Goal: Transaction & Acquisition: Purchase product/service

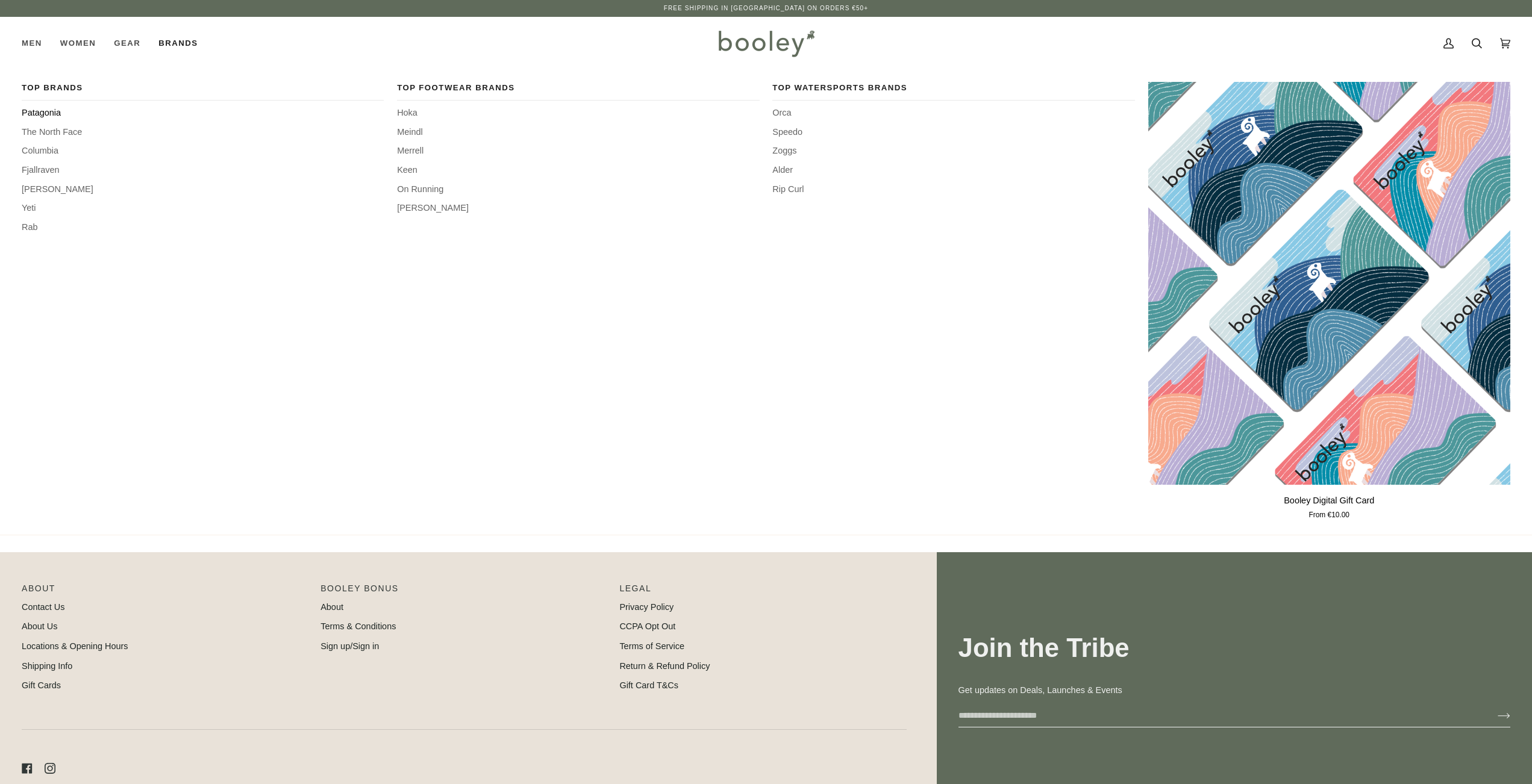
click at [51, 110] on span "Patagonia" at bounding box center [202, 114] width 362 height 14
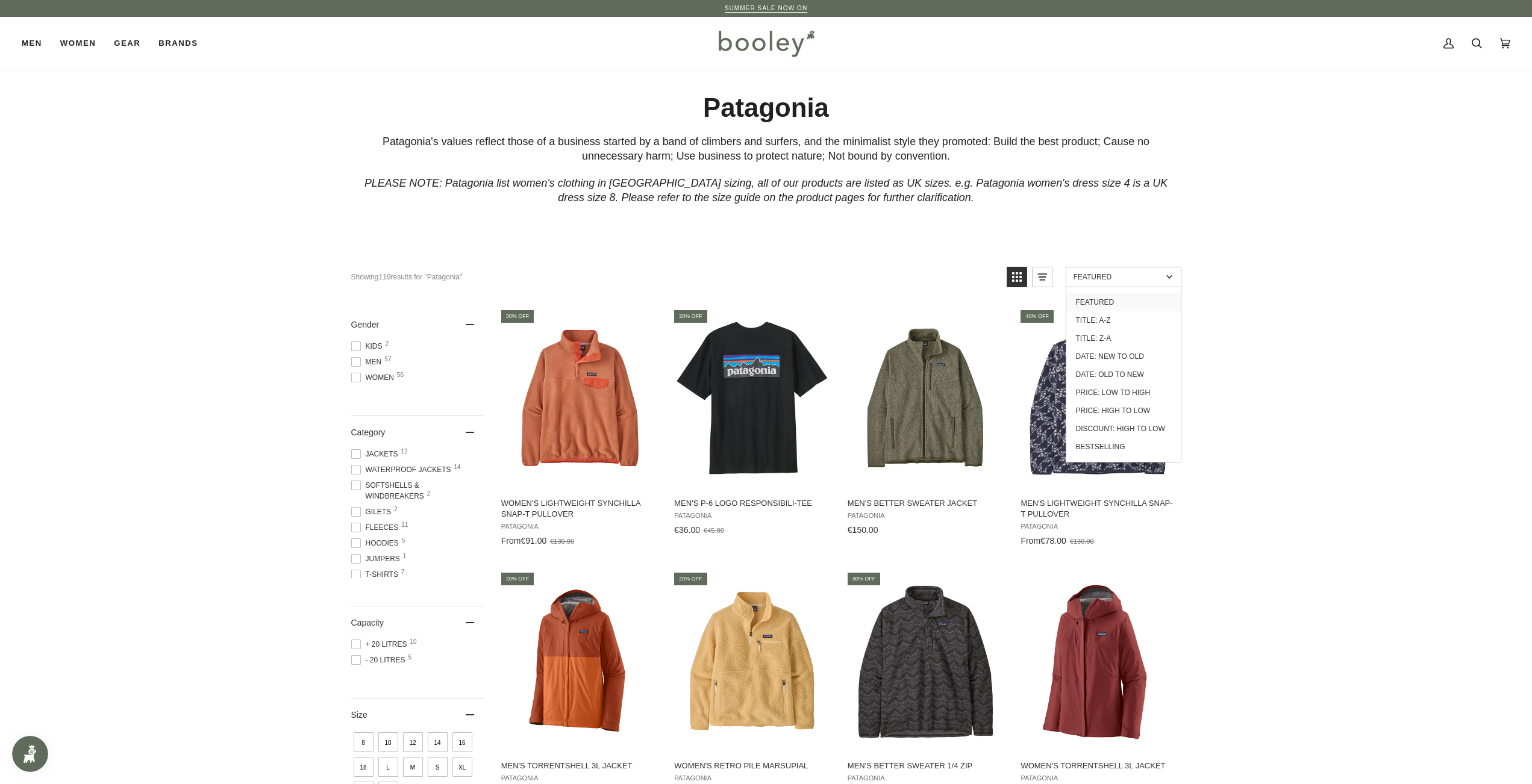
click at [1114, 277] on span "Featured" at bounding box center [1118, 277] width 89 height 8
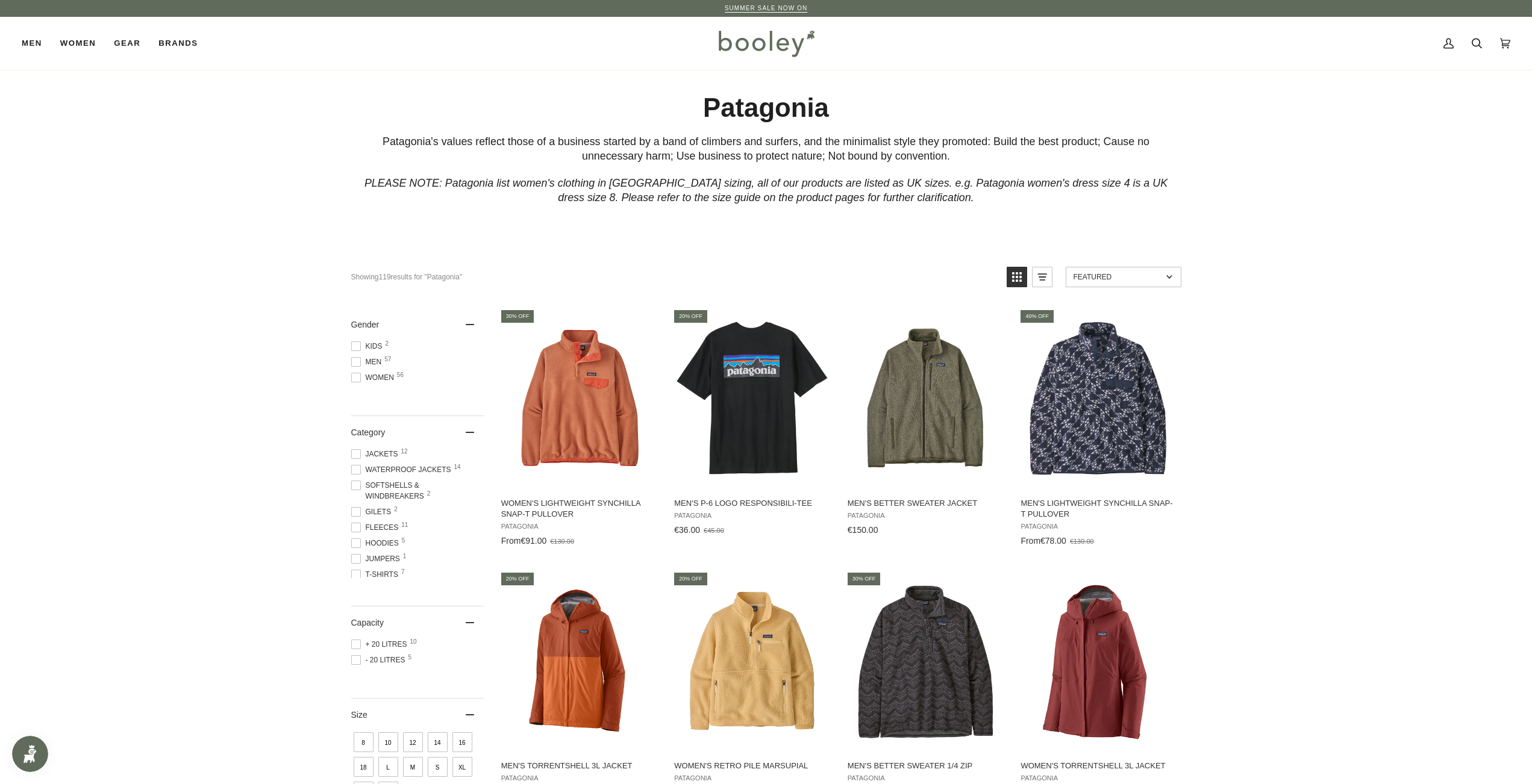
click at [1114, 277] on span "Featured" at bounding box center [1118, 277] width 89 height 8
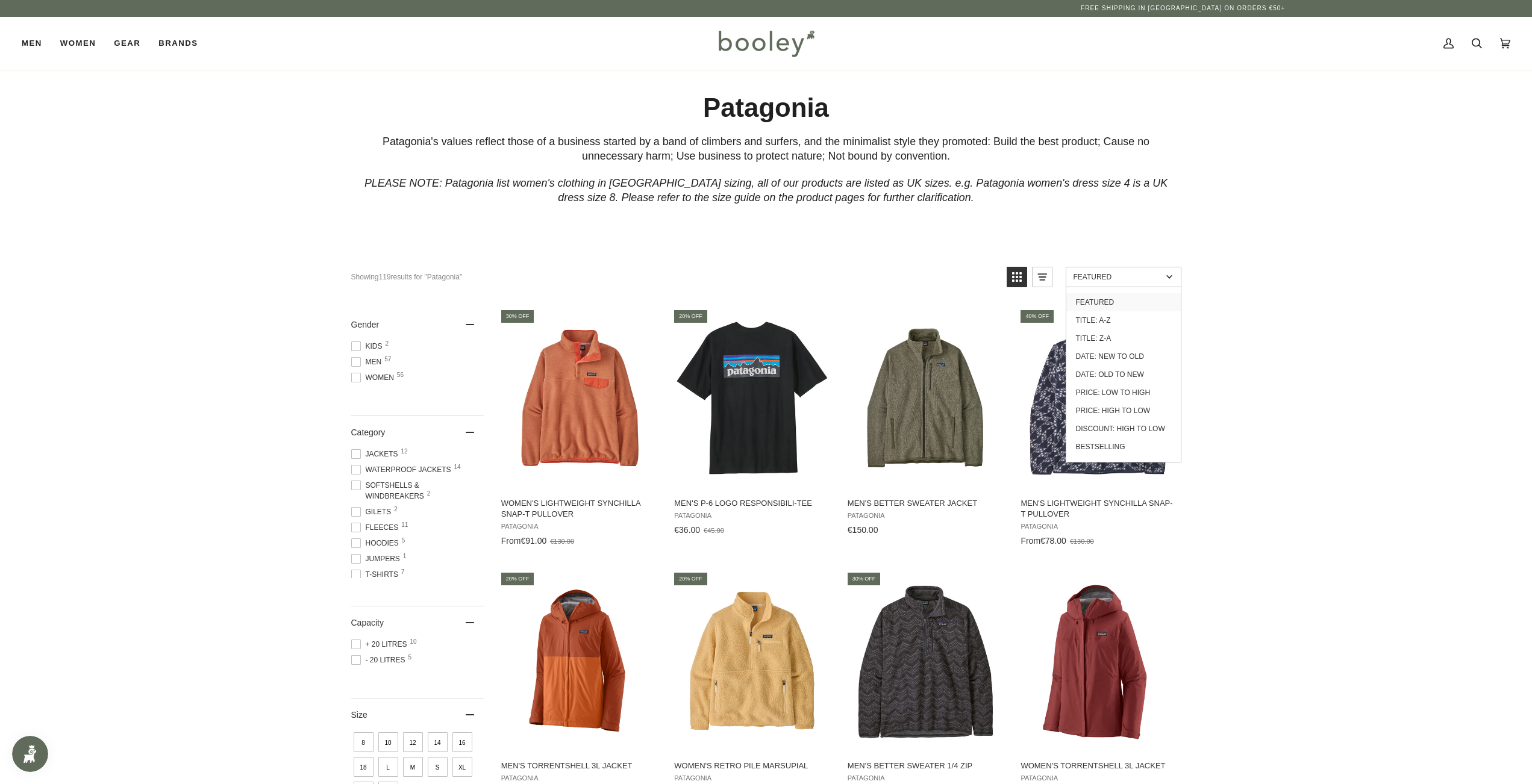
click at [1144, 437] on link "Discount: High to Low" at bounding box center [1123, 428] width 114 height 18
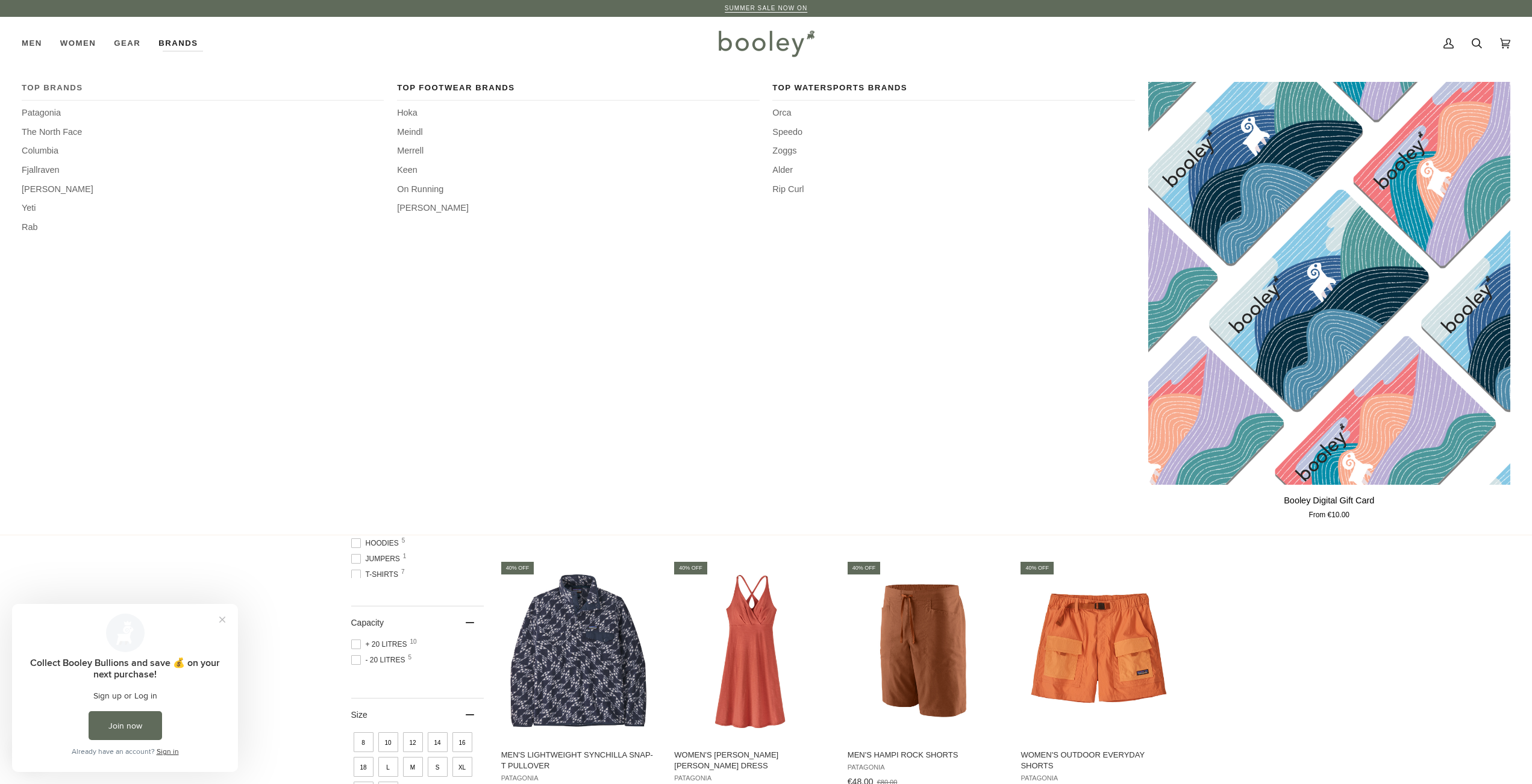
click at [66, 86] on span "Top Brands" at bounding box center [202, 88] width 362 height 12
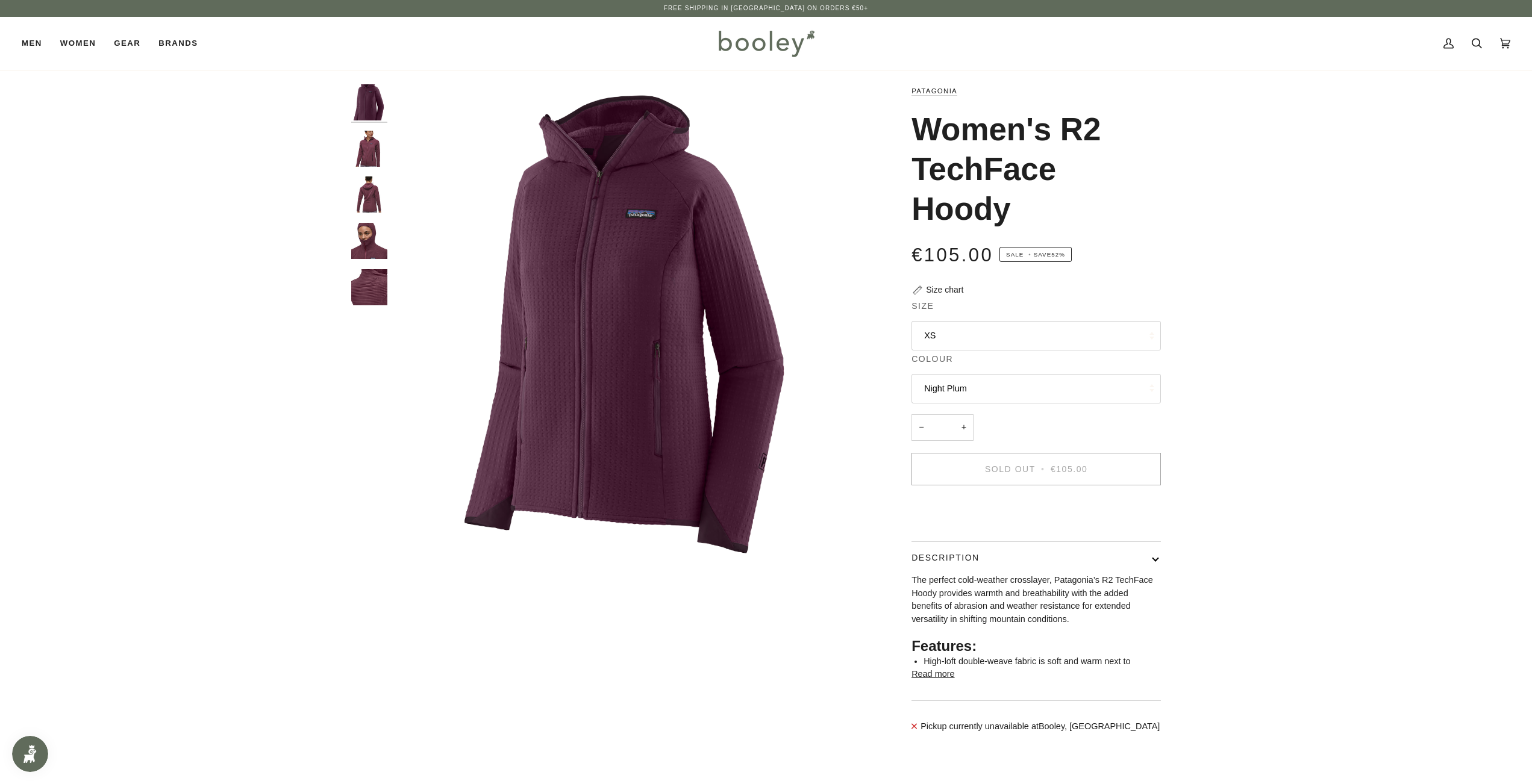
click at [1033, 333] on button "XS" at bounding box center [1036, 335] width 250 height 29
click at [1254, 330] on div "Zoom Zoom Zoom" at bounding box center [766, 414] width 1532 height 661
click at [978, 392] on button "Night Plum" at bounding box center [1036, 388] width 250 height 29
click at [976, 384] on button "Night Plum" at bounding box center [1036, 388] width 250 height 29
click at [1021, 330] on button "XS" at bounding box center [1036, 335] width 250 height 29
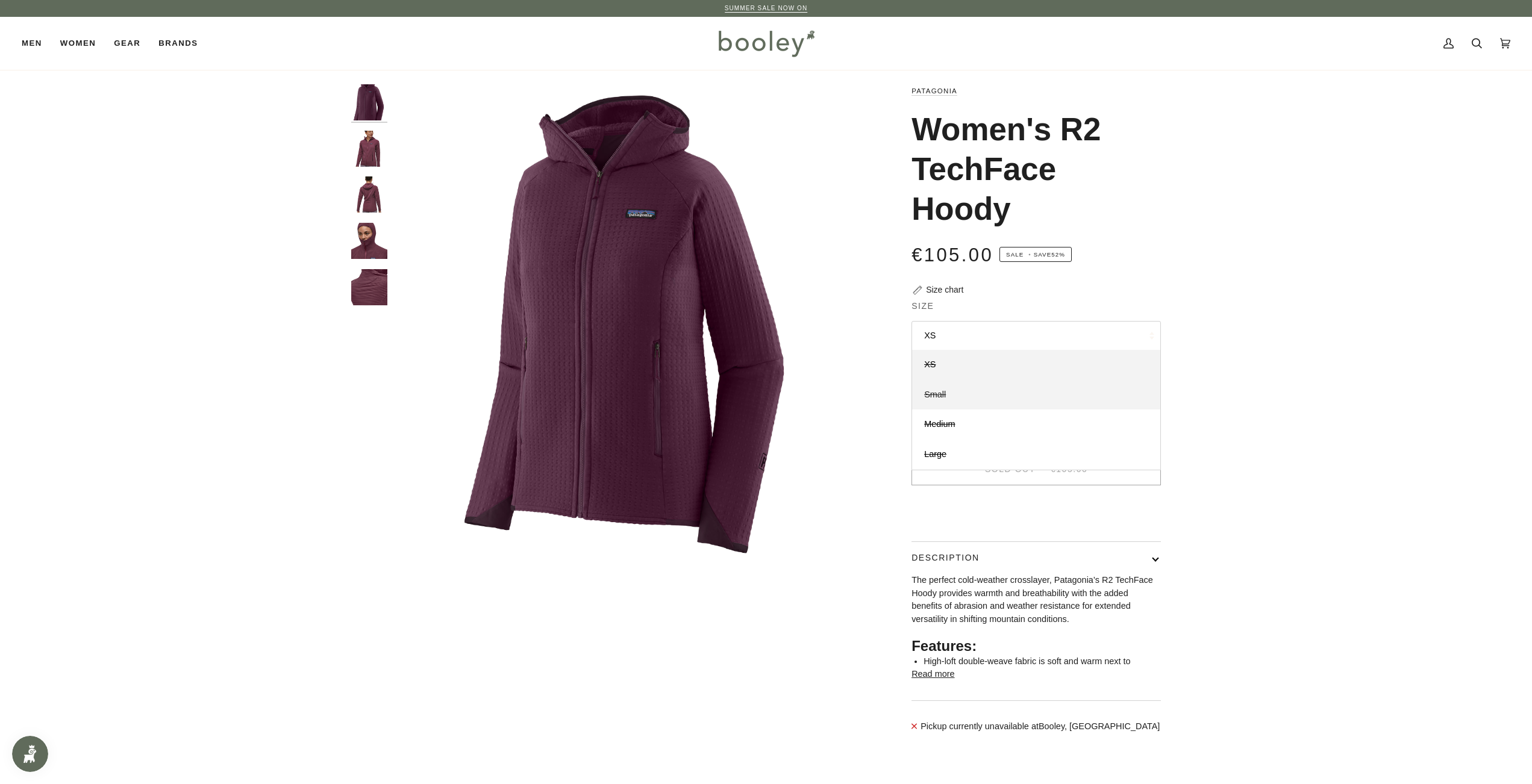
click at [934, 398] on span "Small" at bounding box center [934, 394] width 22 height 10
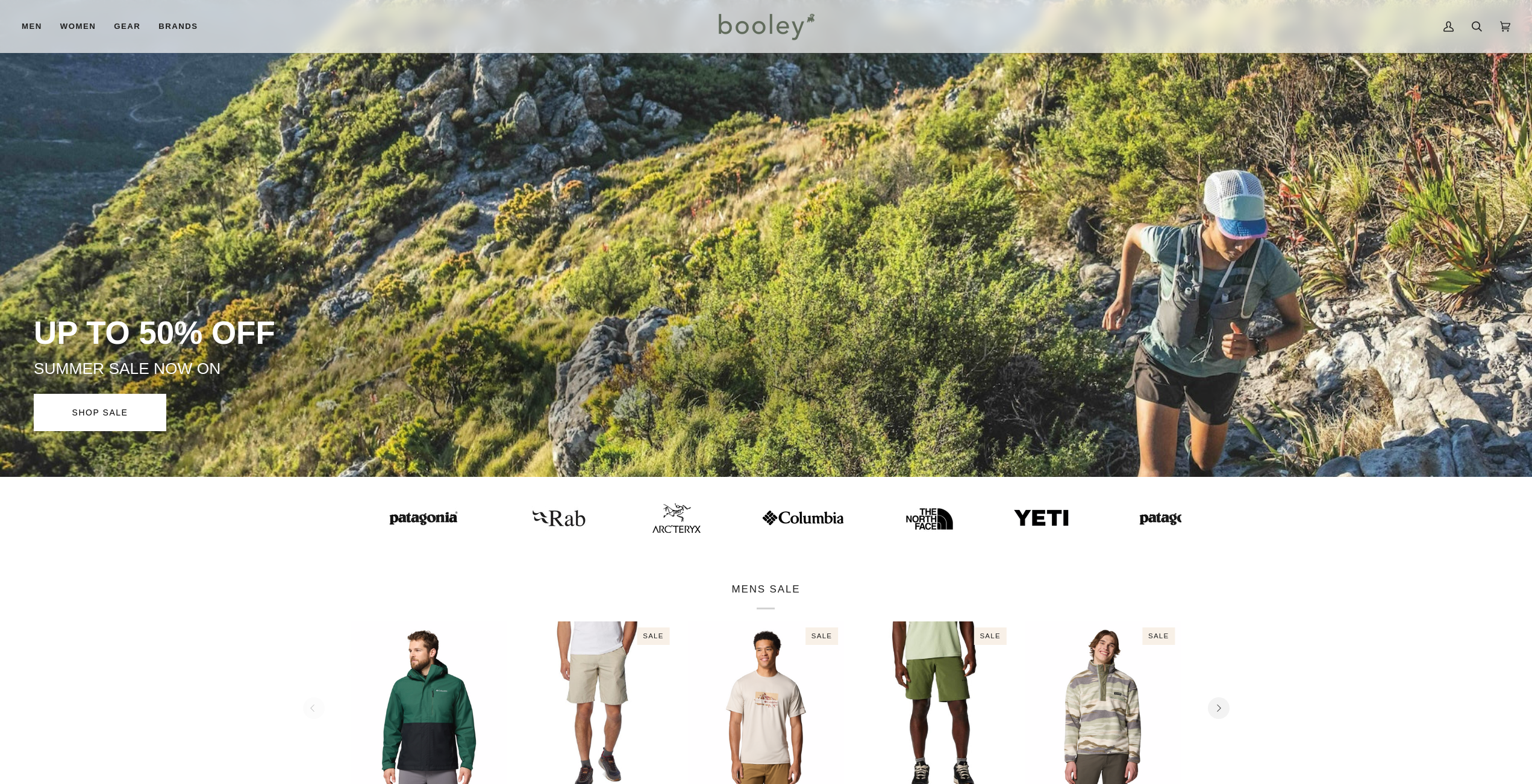
scroll to position [120, 0]
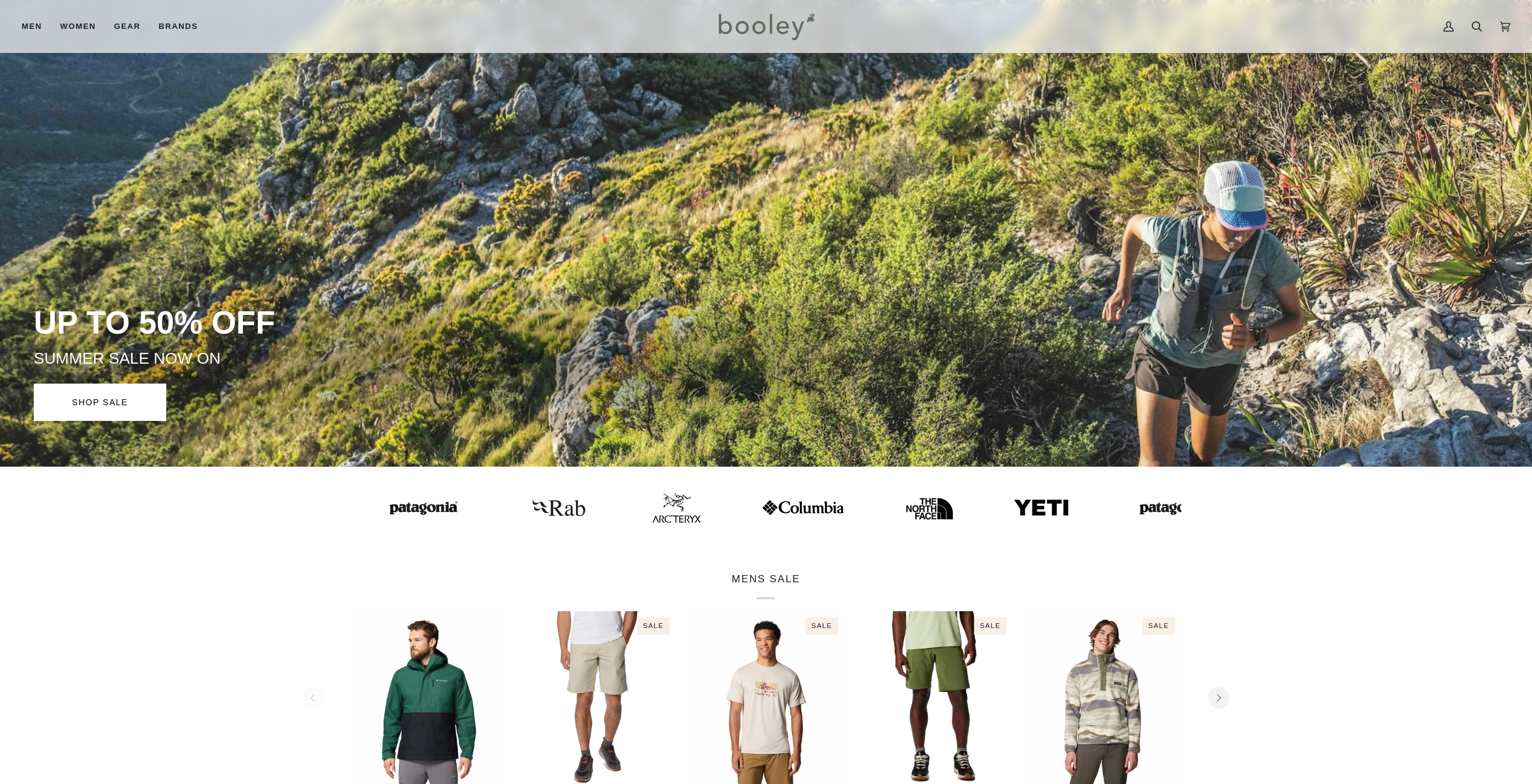
click at [651, 510] on img at bounding box center [675, 507] width 48 height 29
click at [81, 402] on link "SHOP SALE" at bounding box center [100, 402] width 132 height 38
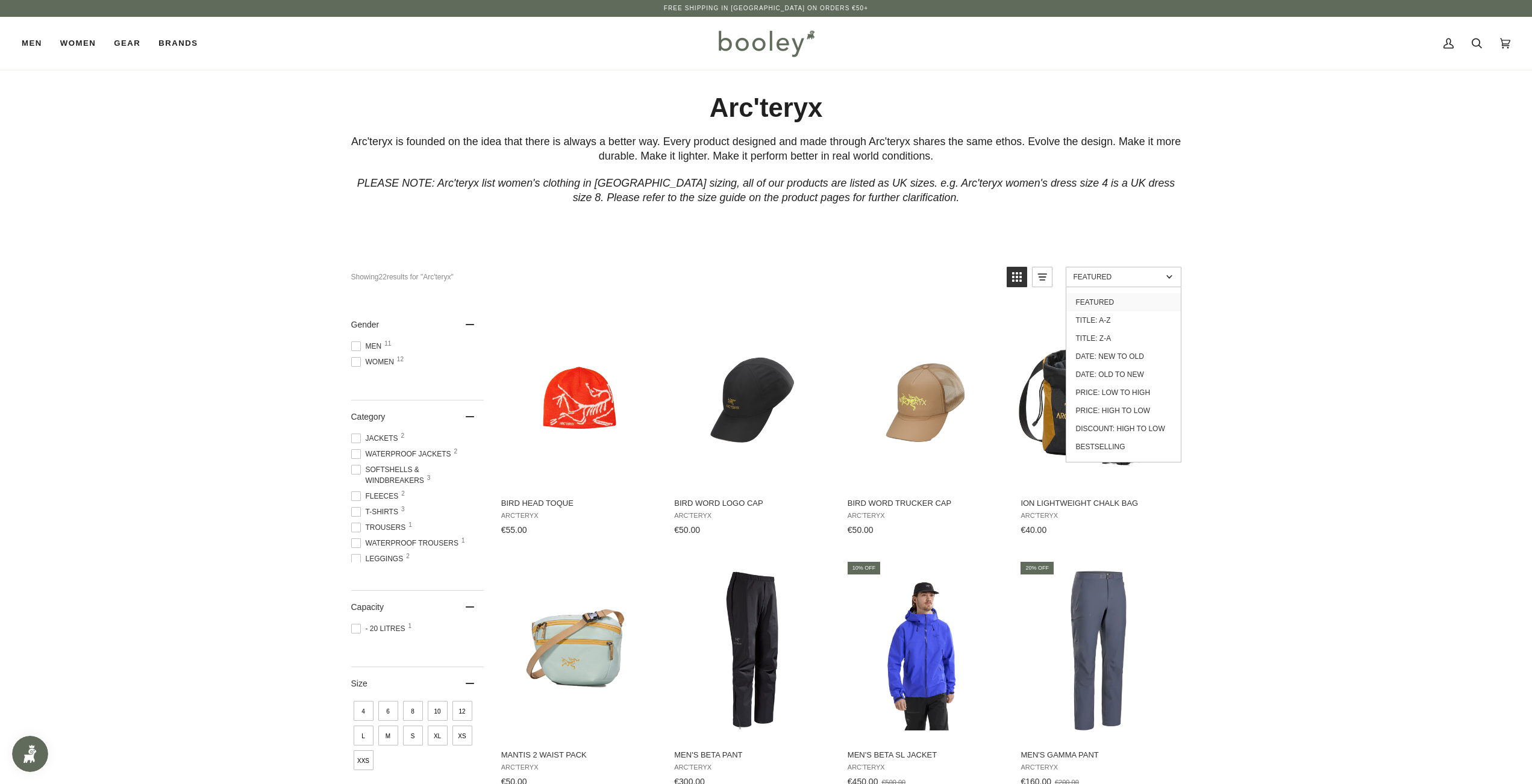
click at [1117, 288] on ul "Featured Title: A-Z Title: Z-A Date: New to Old Date: Old to New Price: Low to …" at bounding box center [1124, 374] width 116 height 175
click at [1152, 434] on link "Discount: High to Low" at bounding box center [1123, 428] width 114 height 18
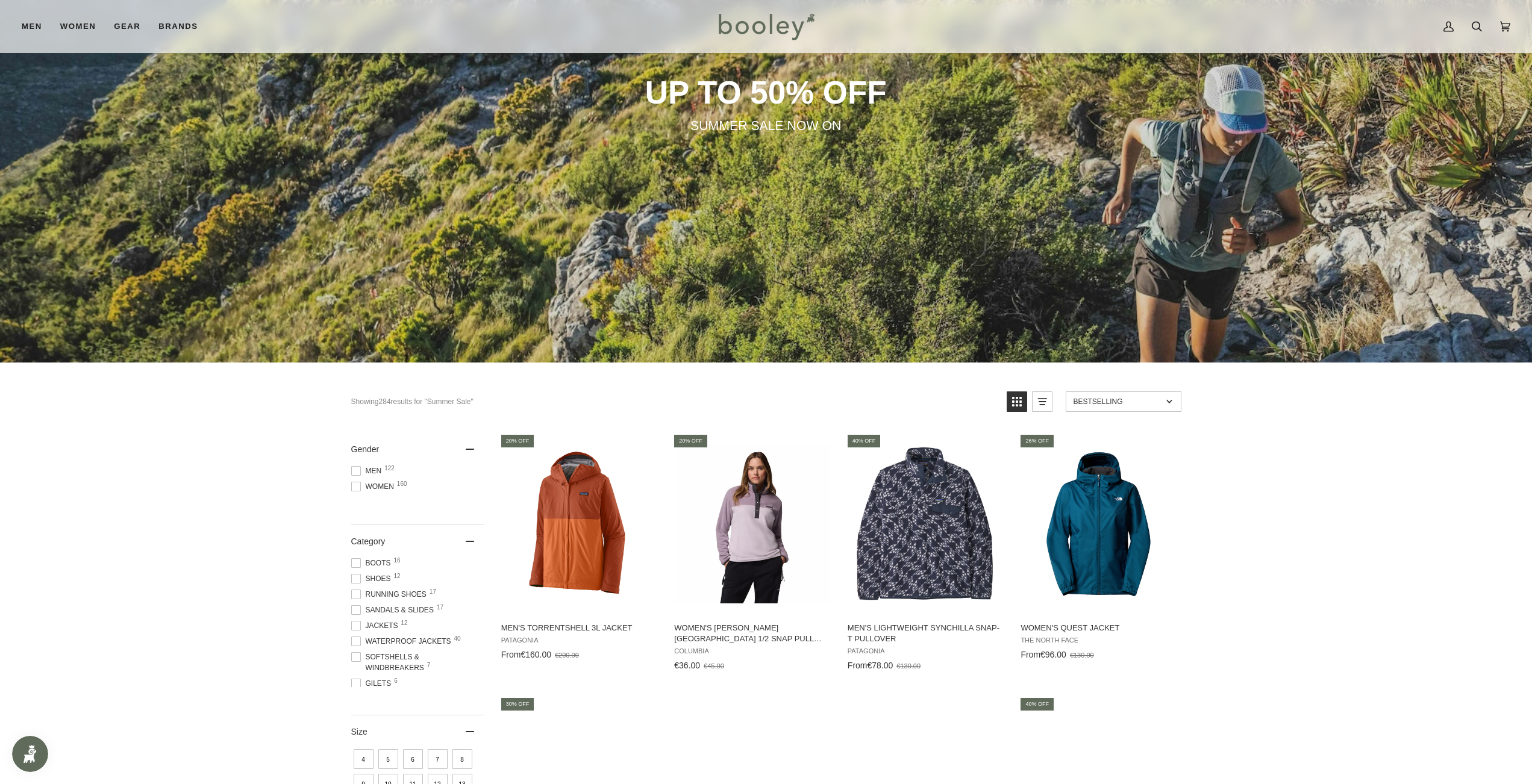
scroll to position [241, 0]
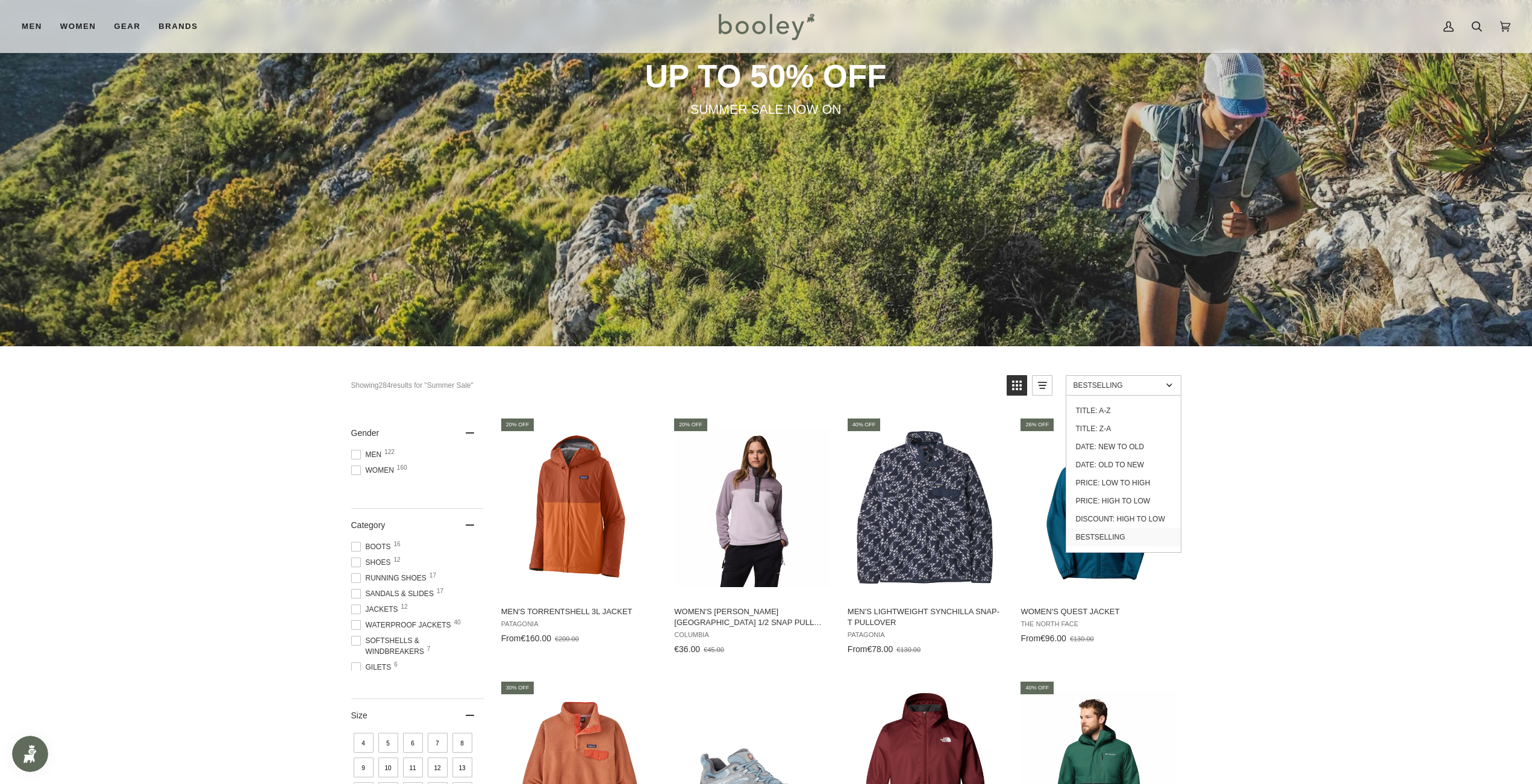
drag, startPoint x: 1109, startPoint y: 382, endPoint x: 1109, endPoint y: 401, distance: 19.0
click at [1109, 382] on span "Bestselling" at bounding box center [1118, 385] width 89 height 8
click at [1109, 389] on span "Bestselling" at bounding box center [1118, 385] width 89 height 8
click at [1126, 520] on link "Discount: High to Low" at bounding box center [1123, 519] width 114 height 18
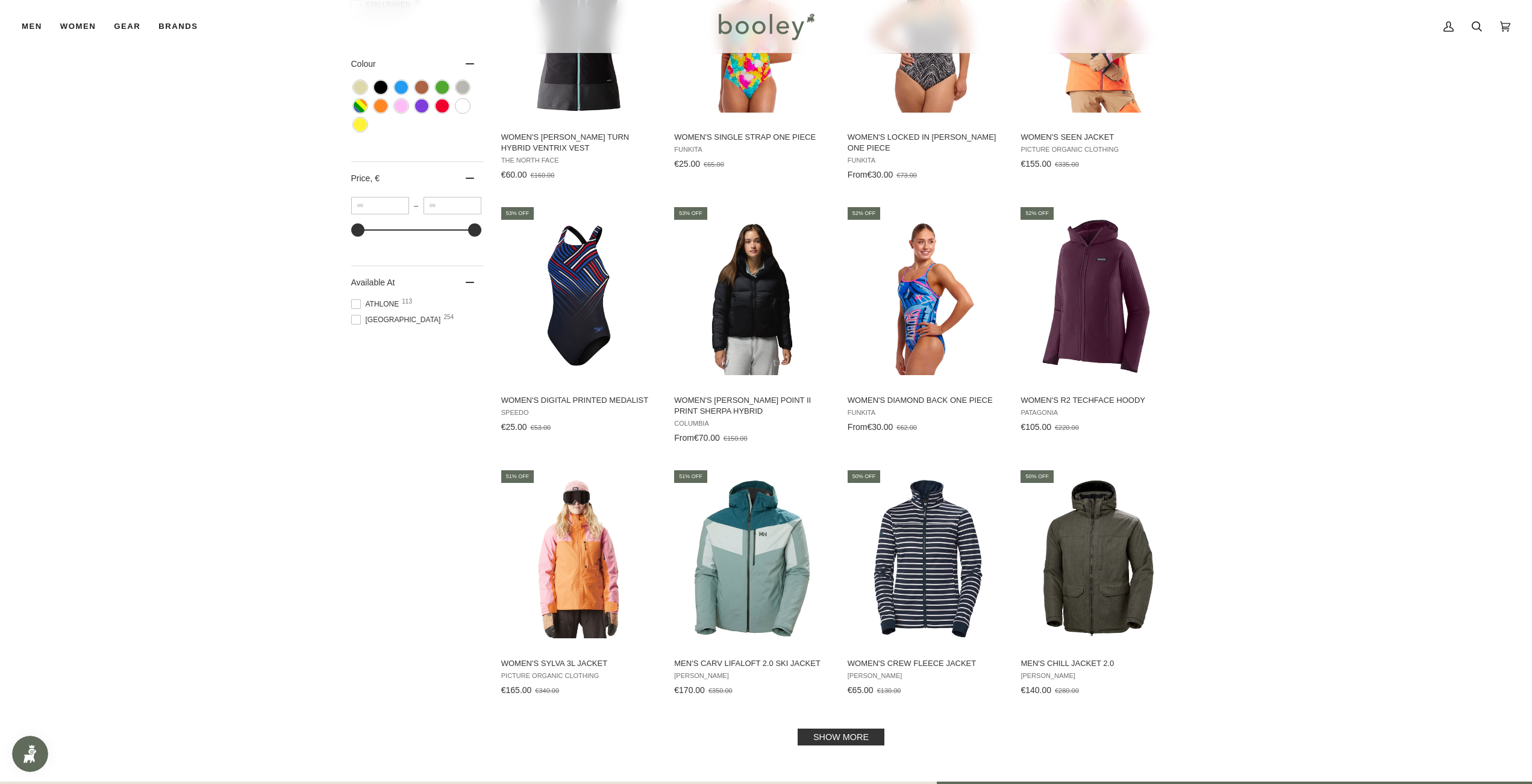
scroll to position [1264, 0]
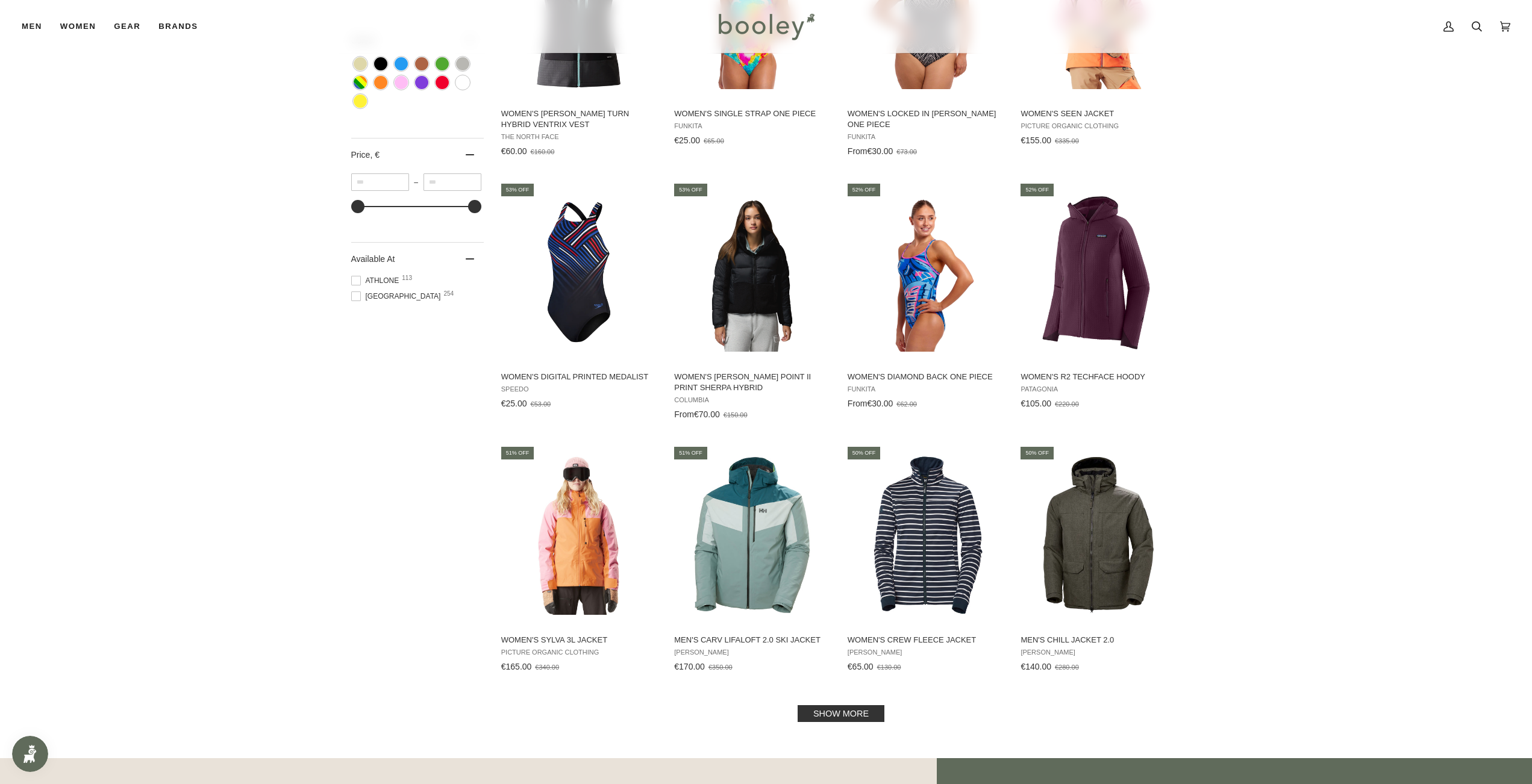
click at [842, 705] on link "Show more" at bounding box center [840, 713] width 86 height 17
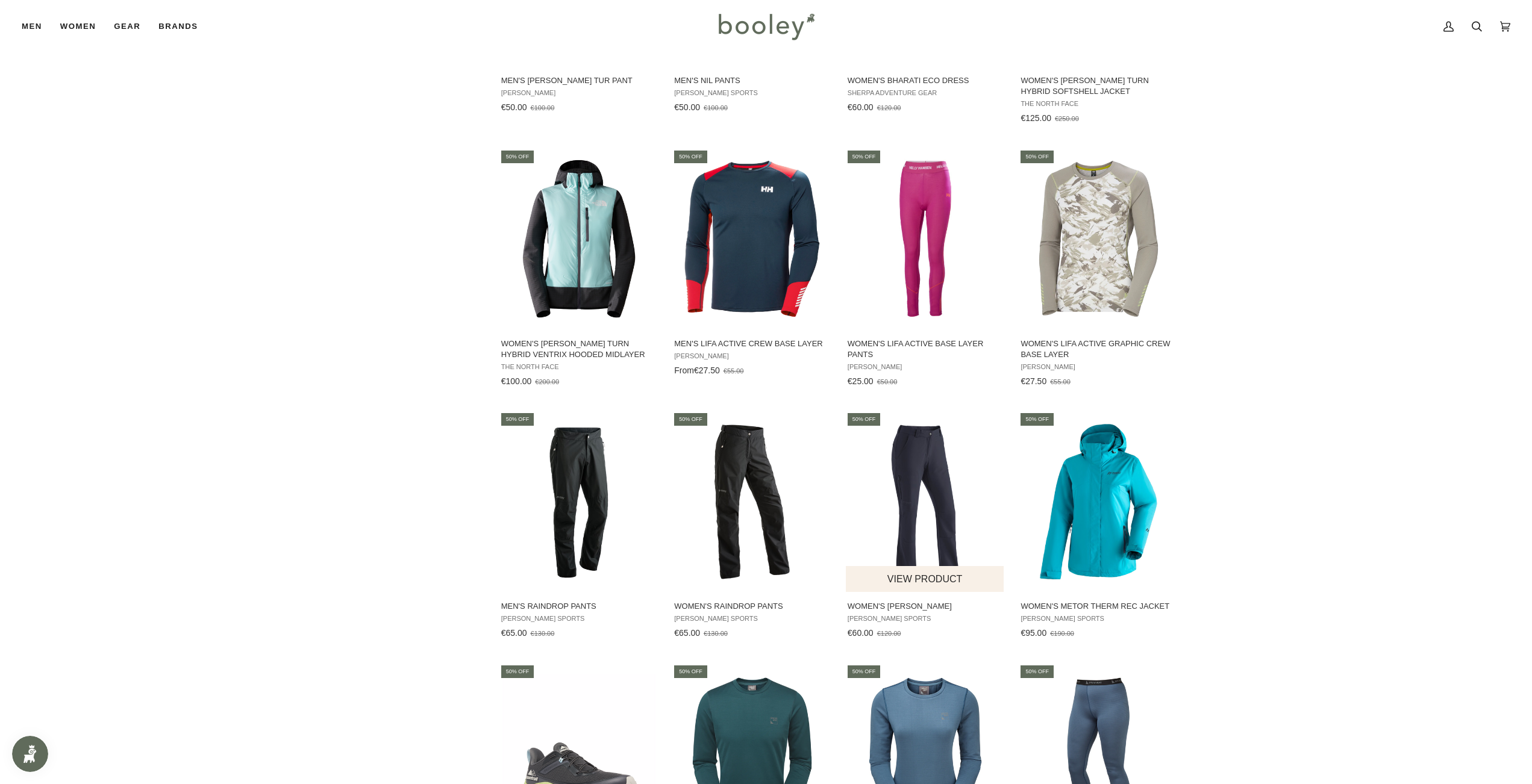
scroll to position [2077, 0]
